Goal: Transaction & Acquisition: Purchase product/service

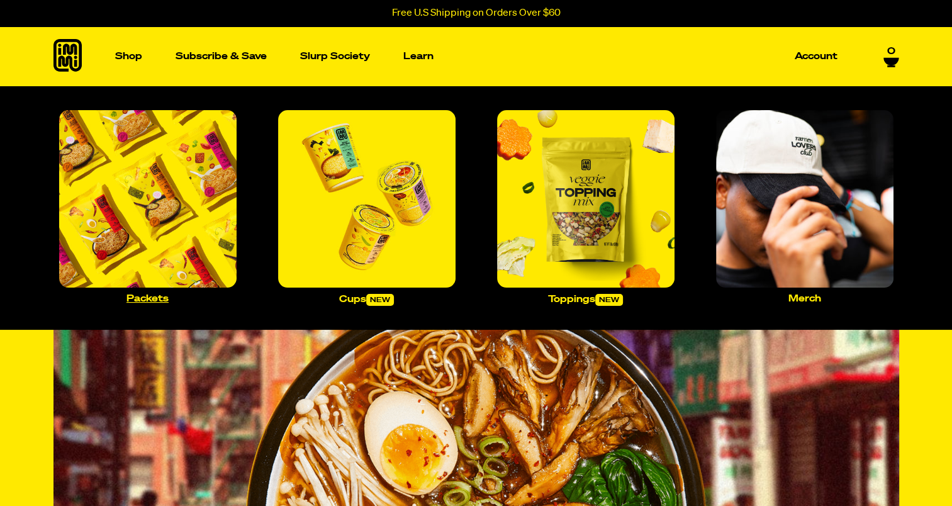
click at [155, 297] on p "Packets" at bounding box center [147, 298] width 42 height 9
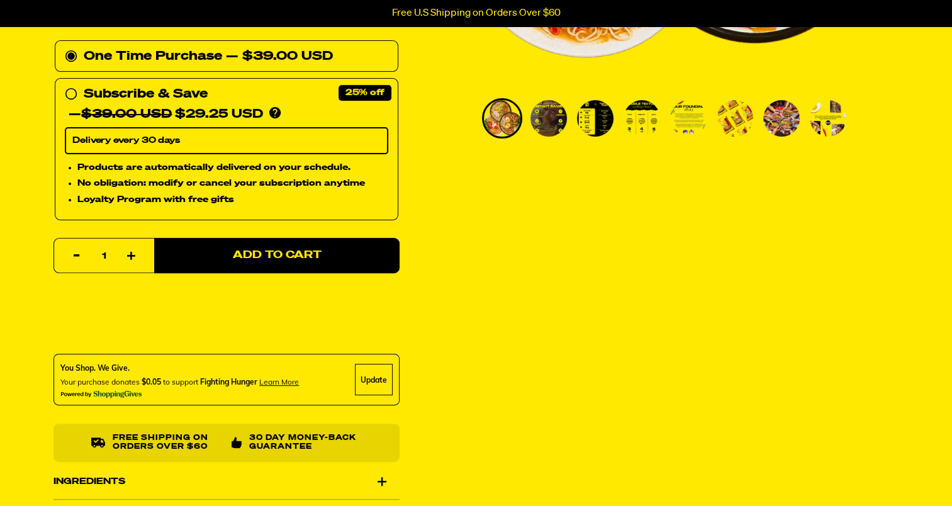
scroll to position [428, 0]
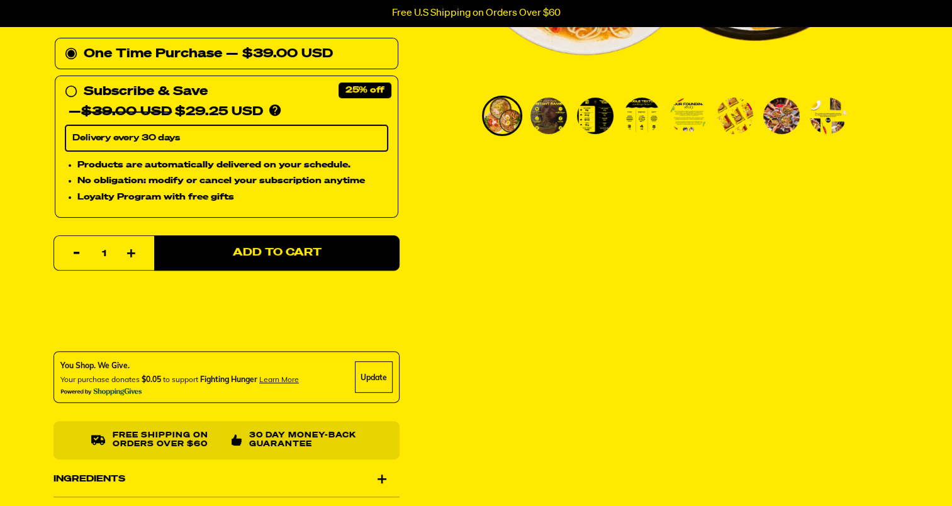
click at [605, 108] on img "Go to slide 3" at bounding box center [595, 116] width 36 height 36
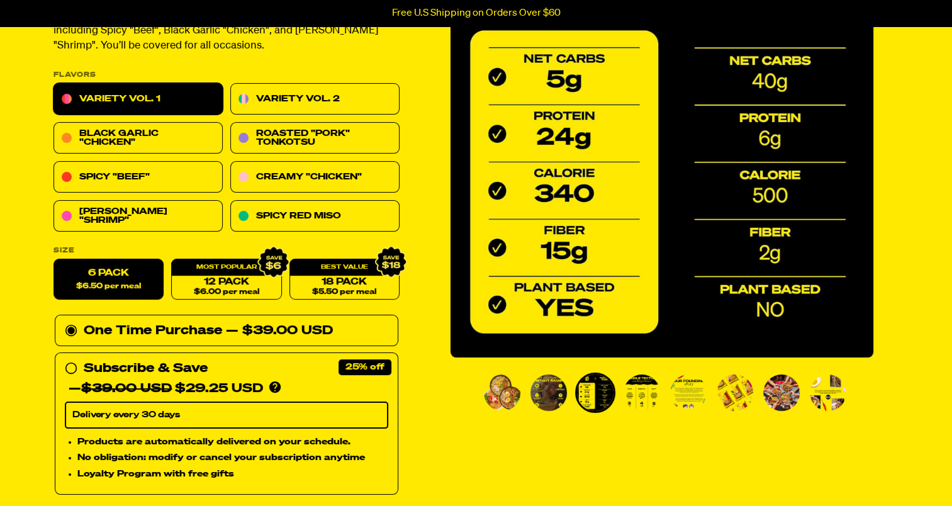
scroll to position [101, 0]
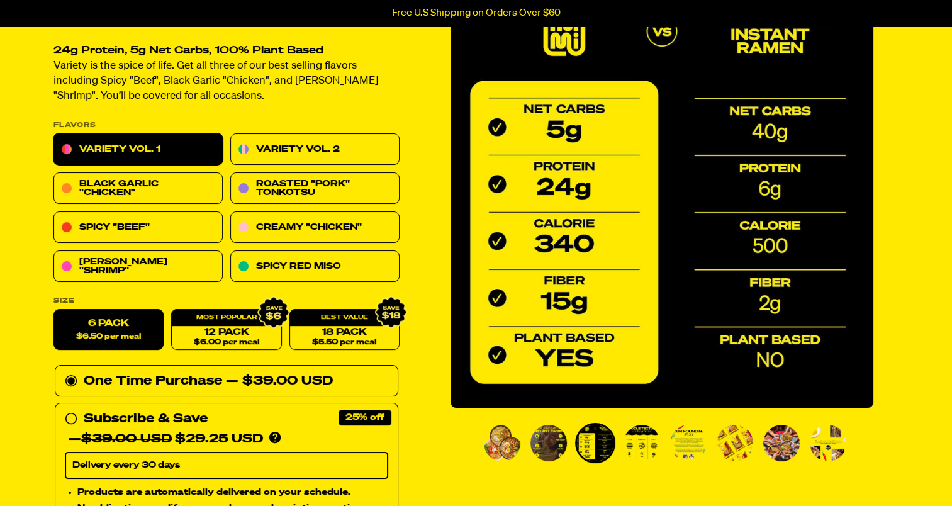
click at [638, 448] on img "Go to slide 4" at bounding box center [641, 443] width 36 height 36
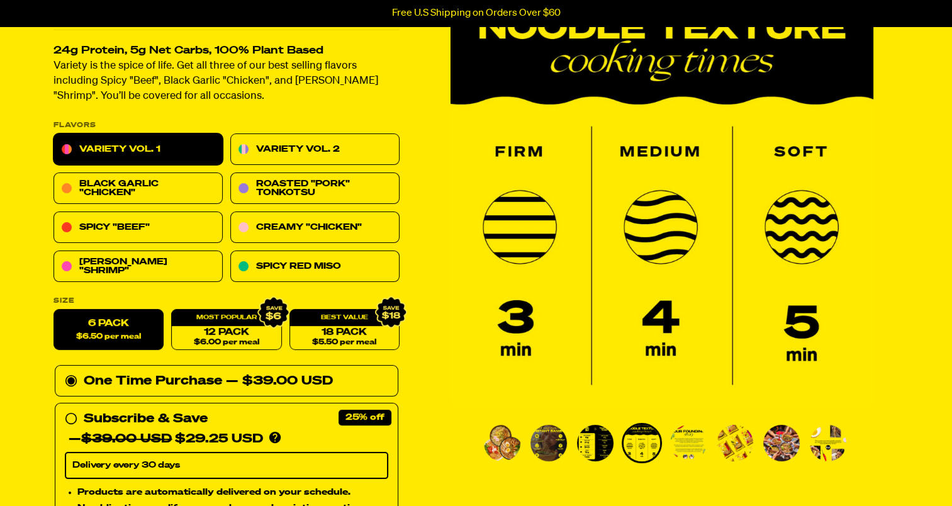
click at [691, 440] on img "Go to slide 5" at bounding box center [688, 443] width 36 height 36
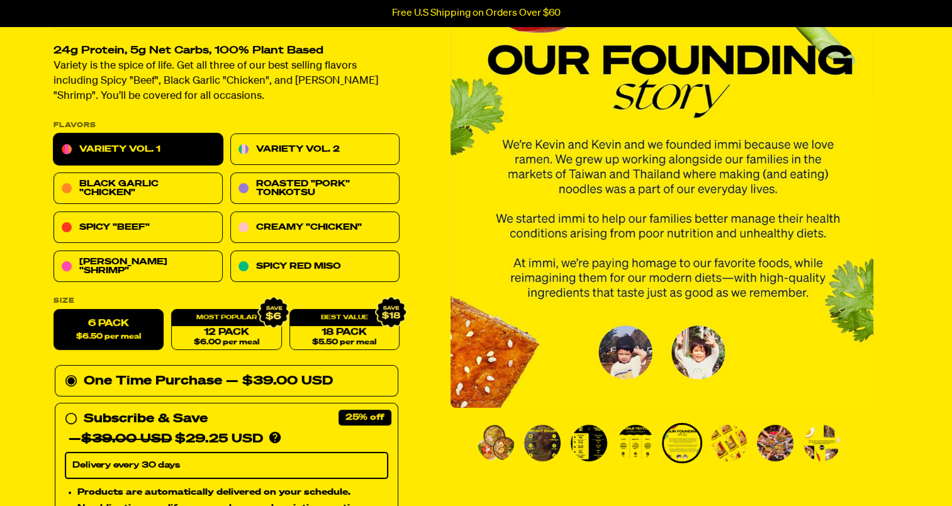
click at [738, 447] on img "Go to slide 6" at bounding box center [728, 443] width 36 height 36
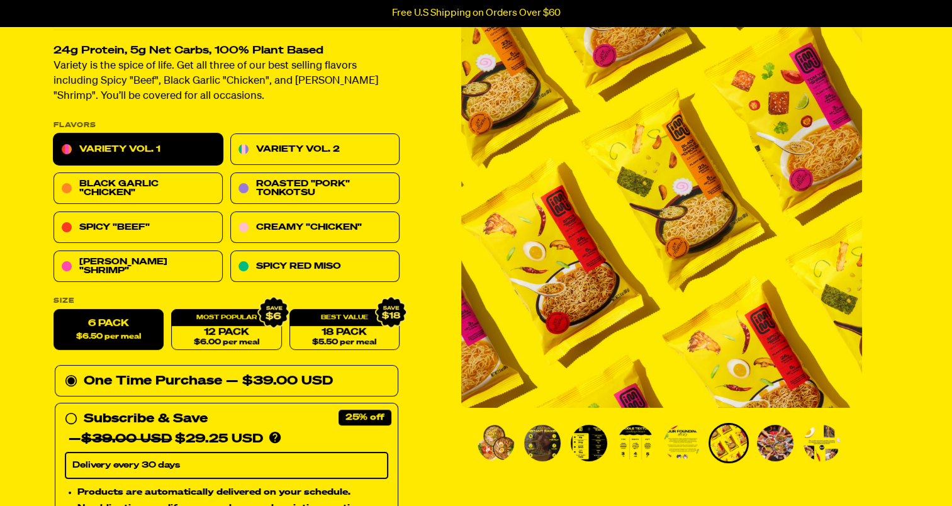
click at [781, 444] on img "Go to slide 7" at bounding box center [775, 443] width 36 height 36
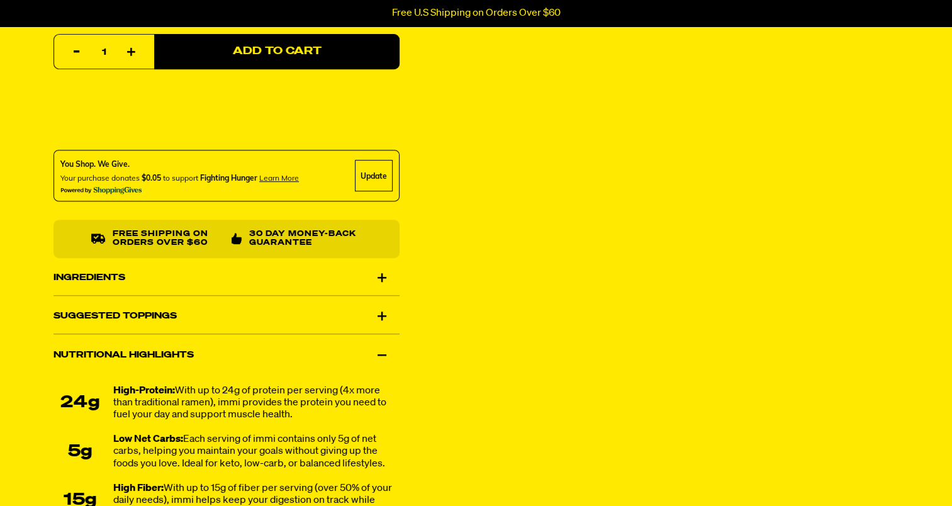
scroll to position [654, 0]
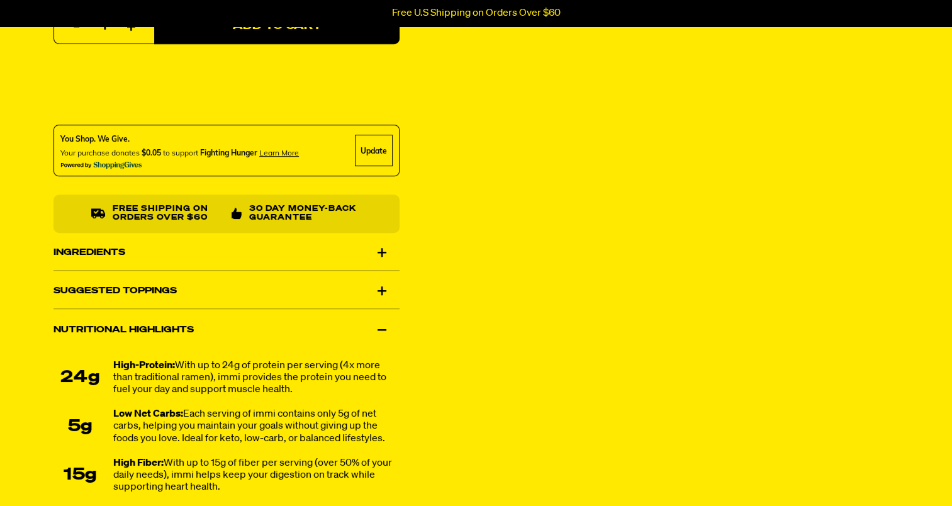
click at [381, 249] on div "Ingredients" at bounding box center [226, 252] width 346 height 35
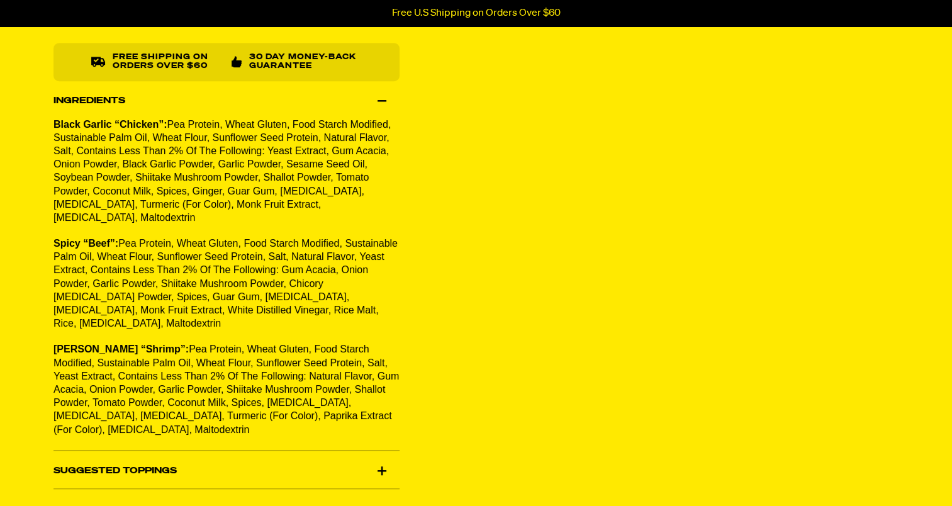
scroll to position [805, 0]
